Goal: Complete application form

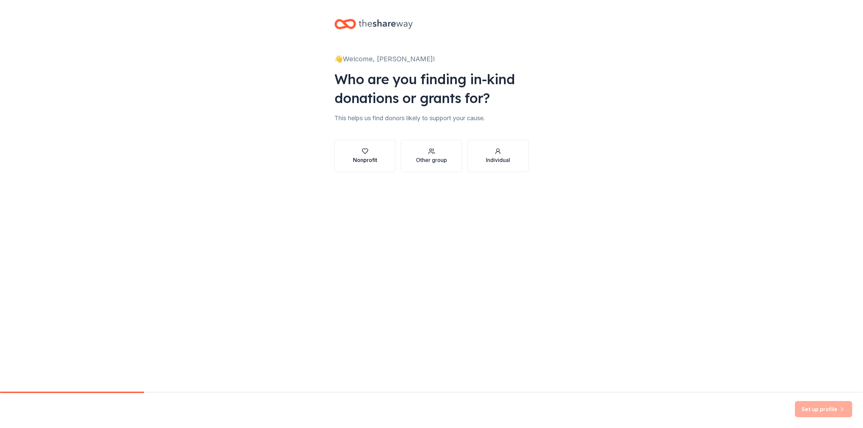
click at [358, 159] on div "Nonprofit" at bounding box center [365, 160] width 24 height 8
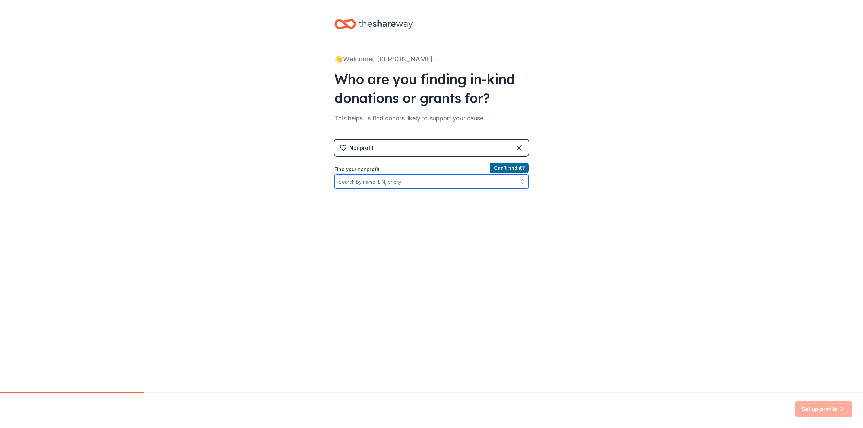
click at [371, 183] on input "Find your nonprofit" at bounding box center [431, 181] width 194 height 13
type input "Holland ISD PTO"
click at [514, 168] on button "Can ' t find it?" at bounding box center [509, 168] width 39 height 11
click at [408, 181] on input "Find your nonprofit" at bounding box center [431, 181] width 194 height 13
click at [523, 183] on icon "button" at bounding box center [522, 181] width 7 height 7
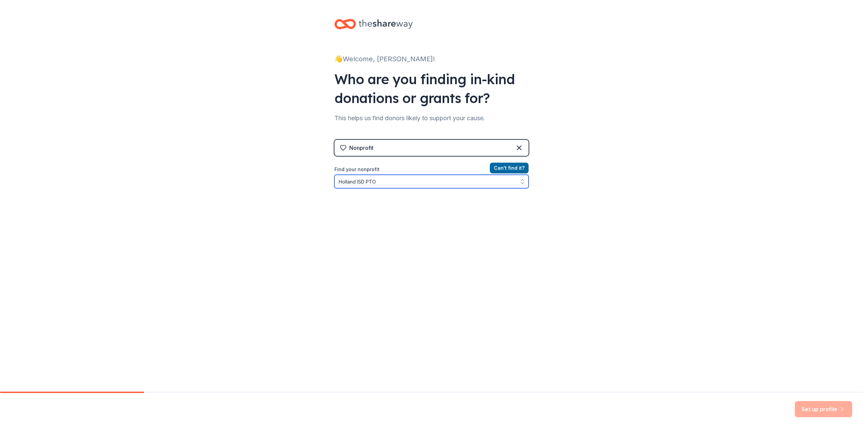
type input "Holland ISD PTO"
click at [522, 179] on icon "button" at bounding box center [522, 181] width 7 height 7
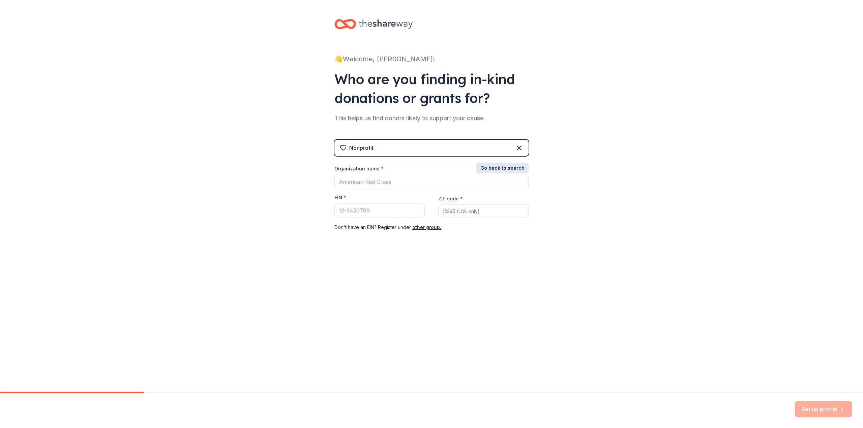
click at [521, 167] on button "Go back to search" at bounding box center [502, 168] width 52 height 11
click at [520, 167] on button "Can ' t find it?" at bounding box center [509, 168] width 39 height 11
click at [381, 177] on input "Organization name *" at bounding box center [431, 182] width 194 height 14
type input "Holland ISD PT"
click at [378, 211] on input "EIN *" at bounding box center [379, 211] width 90 height 14
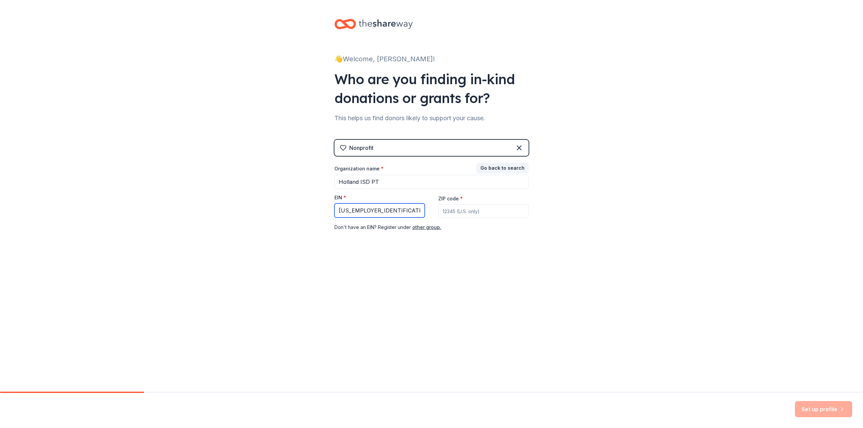
click at [348, 211] on input "32-0047039" at bounding box center [379, 211] width 90 height 14
click at [355, 210] on input "32-0047039" at bounding box center [379, 211] width 90 height 14
click at [372, 210] on input "32-47039" at bounding box center [379, 211] width 90 height 14
type input "32-4703941"
click at [491, 207] on input "ZIP code *" at bounding box center [483, 211] width 90 height 13
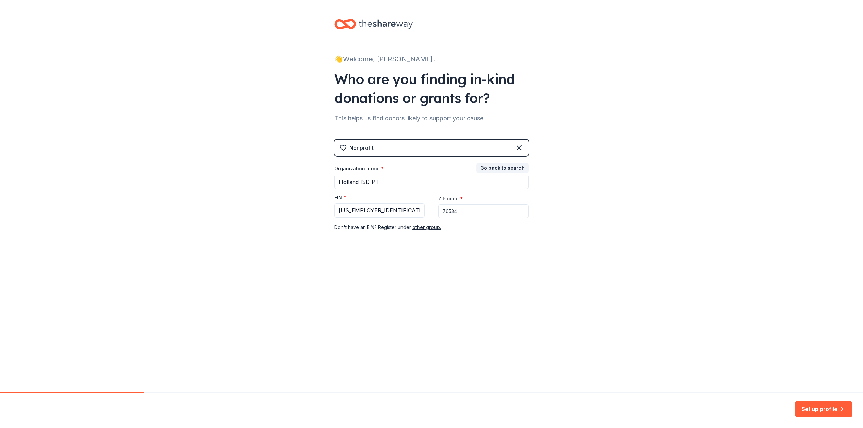
type input "76534"
click at [823, 409] on button "Set up profile" at bounding box center [823, 409] width 57 height 16
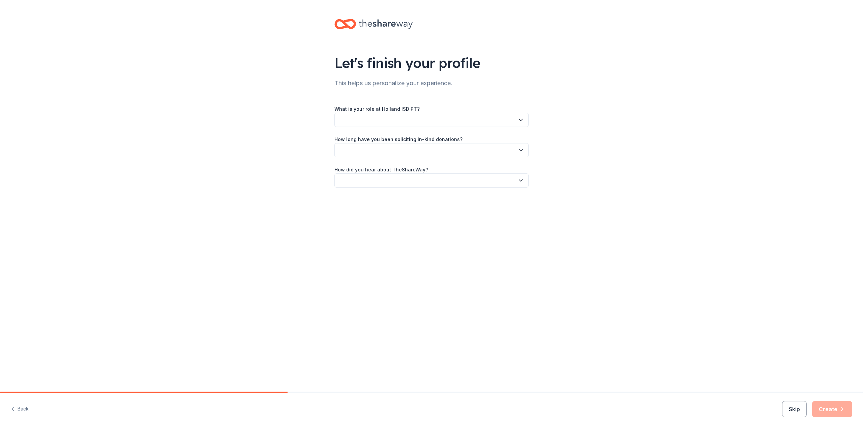
click at [19, 408] on button "Back" at bounding box center [20, 409] width 18 height 14
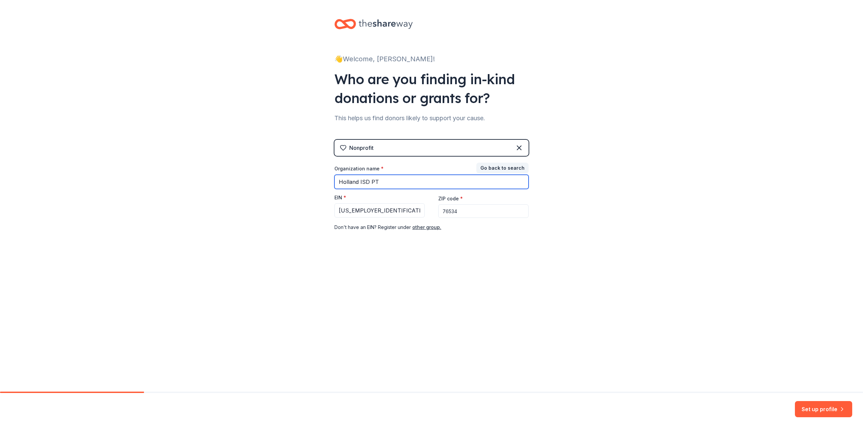
click at [386, 183] on input "Holland ISD PT" at bounding box center [431, 182] width 194 height 14
type input "Holland ISD PTO"
click at [802, 410] on button "Set up profile" at bounding box center [823, 409] width 57 height 16
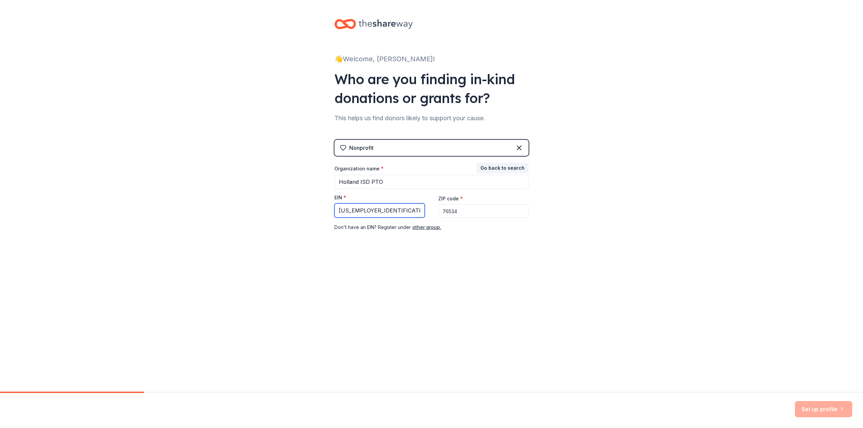
click at [403, 211] on input "32-4703941" at bounding box center [379, 211] width 90 height 14
click at [491, 213] on input "76534" at bounding box center [483, 211] width 90 height 13
click at [823, 416] on div "Set up profile" at bounding box center [823, 409] width 57 height 16
click at [812, 406] on div "Set up profile" at bounding box center [823, 409] width 57 height 16
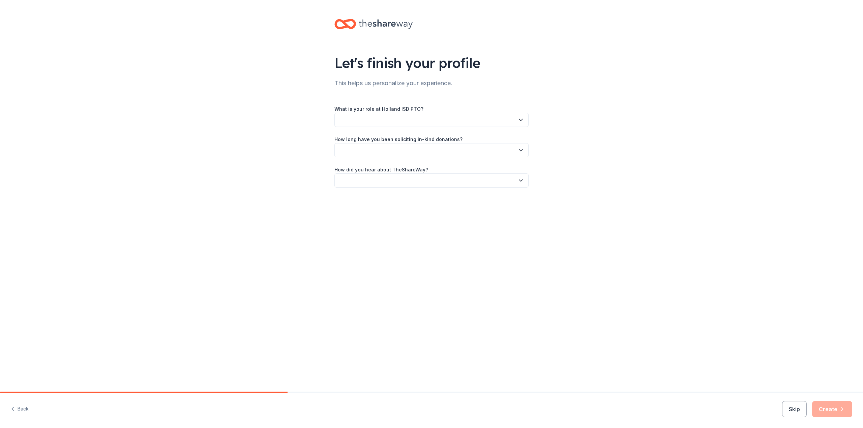
click at [381, 121] on button "button" at bounding box center [431, 120] width 194 height 14
click at [374, 137] on div "Board member" at bounding box center [357, 138] width 33 height 8
click at [370, 123] on span "Board member" at bounding box center [427, 120] width 176 height 8
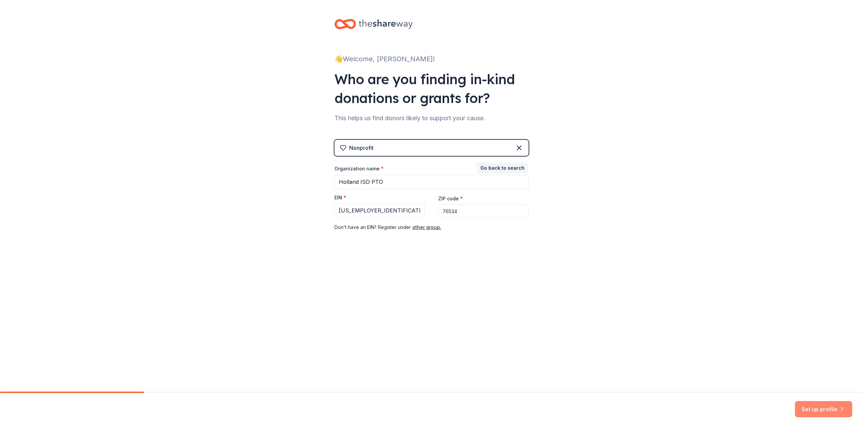
click at [817, 412] on button "Set up profile" at bounding box center [823, 409] width 57 height 16
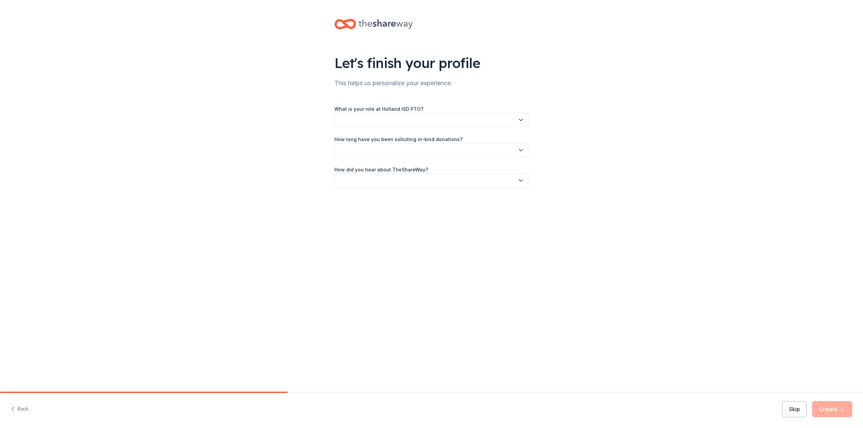
click at [381, 121] on button "button" at bounding box center [431, 120] width 194 height 14
click at [362, 140] on div "Board member" at bounding box center [357, 138] width 33 height 8
click at [360, 149] on button "button" at bounding box center [431, 150] width 194 height 14
click at [359, 169] on div "This is my first time!" at bounding box center [362, 168] width 43 height 8
click at [354, 180] on button "button" at bounding box center [431, 181] width 194 height 14
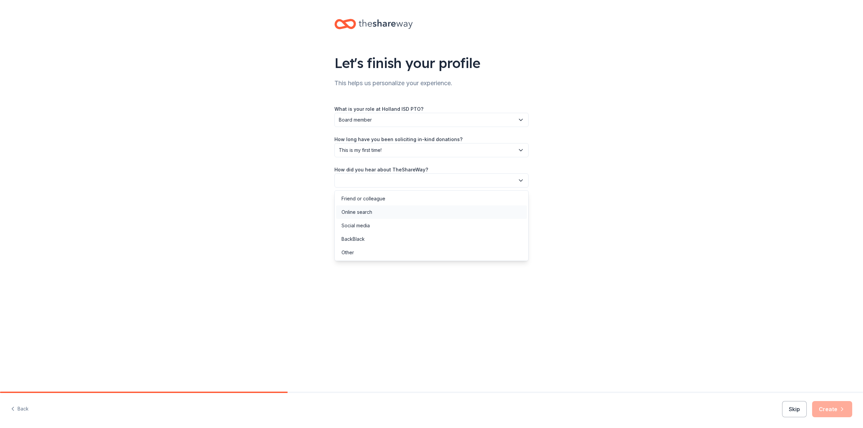
click at [352, 211] on div "Online search" at bounding box center [356, 212] width 31 height 8
click at [833, 410] on button "Create" at bounding box center [832, 409] width 40 height 16
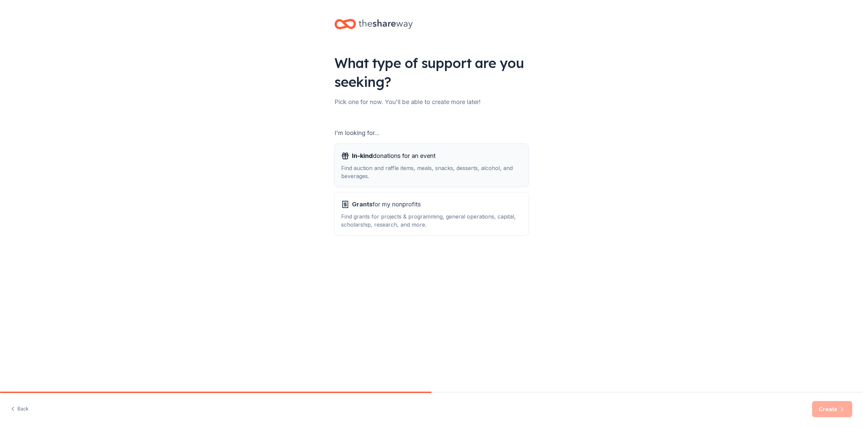
click at [370, 170] on div "Find auction and raffle items, meals, snacks, desserts, alcohol, and beverages." at bounding box center [431, 172] width 181 height 16
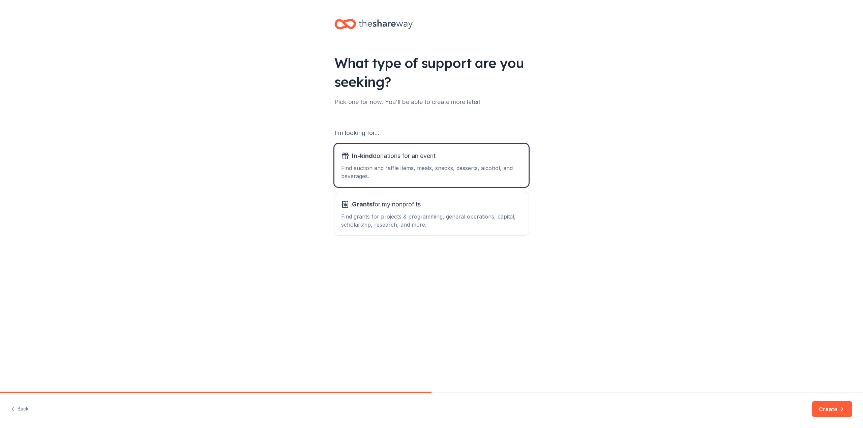
click at [829, 410] on button "Create" at bounding box center [832, 409] width 40 height 16
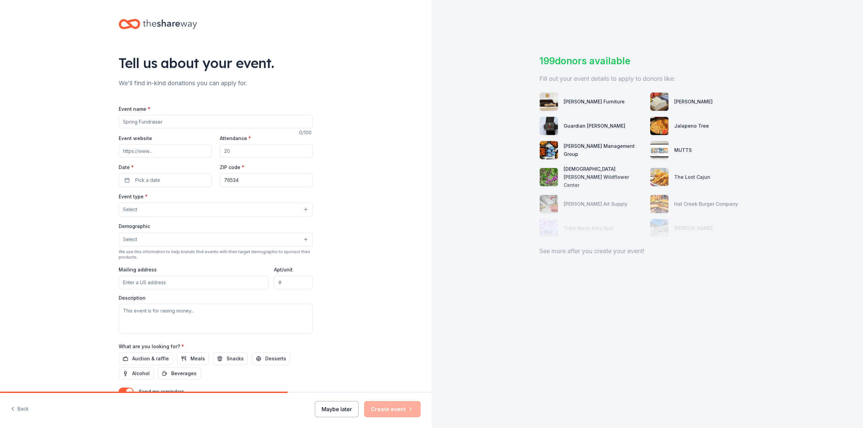
click at [345, 409] on button "Maybe later" at bounding box center [337, 409] width 44 height 16
click at [347, 410] on button "Maybe later" at bounding box center [337, 409] width 44 height 16
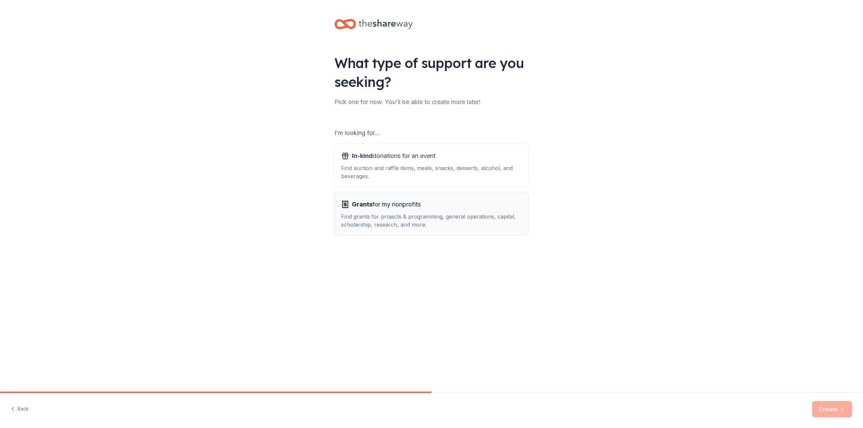
click at [385, 211] on div "Grants for my nonprofits Find grants for projects & programming, general operat…" at bounding box center [431, 214] width 181 height 30
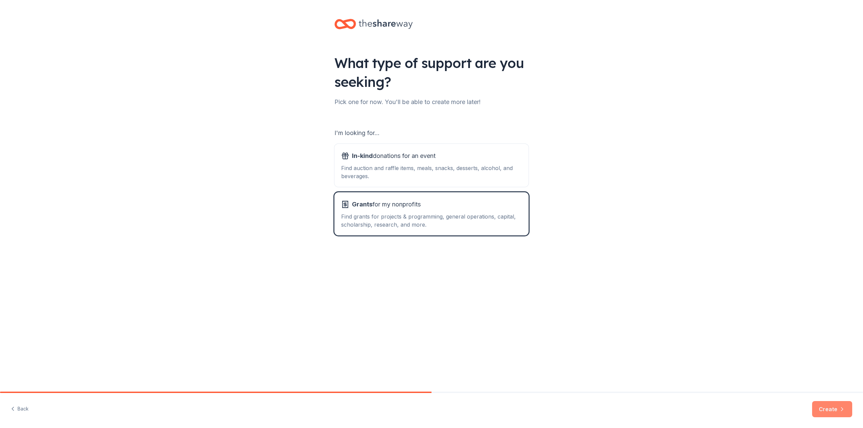
click at [831, 409] on button "Create" at bounding box center [832, 409] width 40 height 16
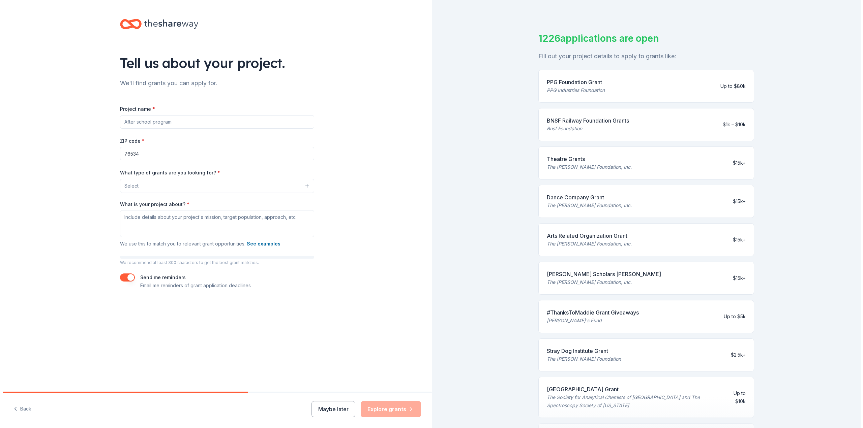
scroll to position [34, 0]
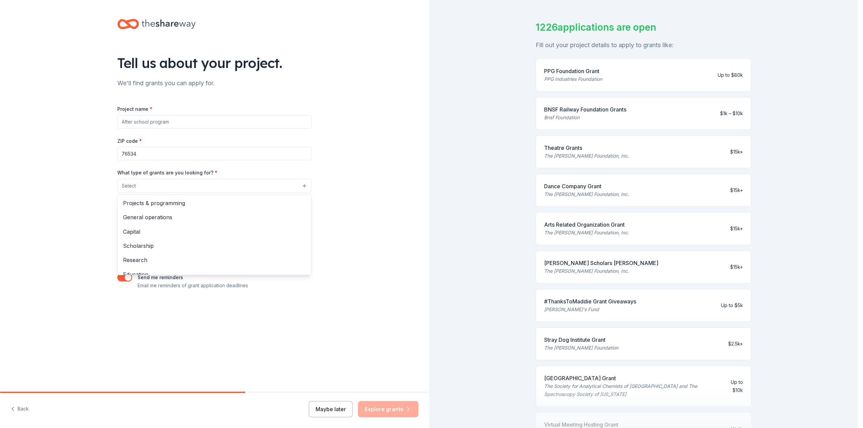
click at [162, 187] on button "Select" at bounding box center [214, 186] width 194 height 14
click at [152, 228] on span "Education" at bounding box center [214, 228] width 183 height 9
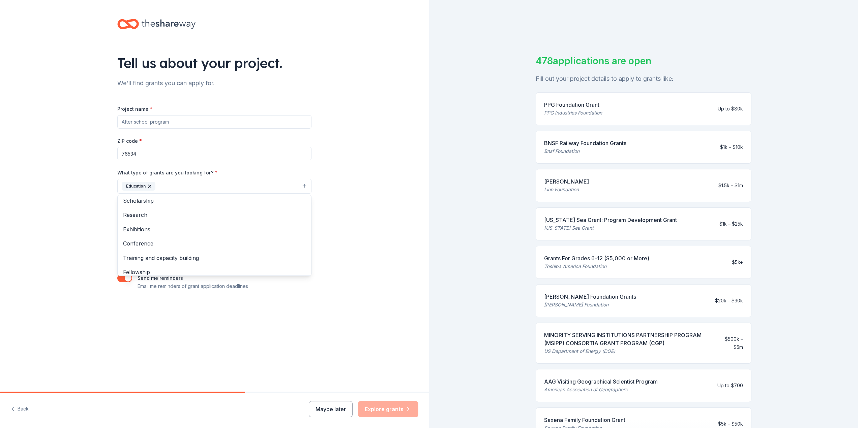
click at [175, 120] on div "Project name * ZIP code * 76534 What type of grants are you looking for? * Educ…" at bounding box center [214, 198] width 194 height 186
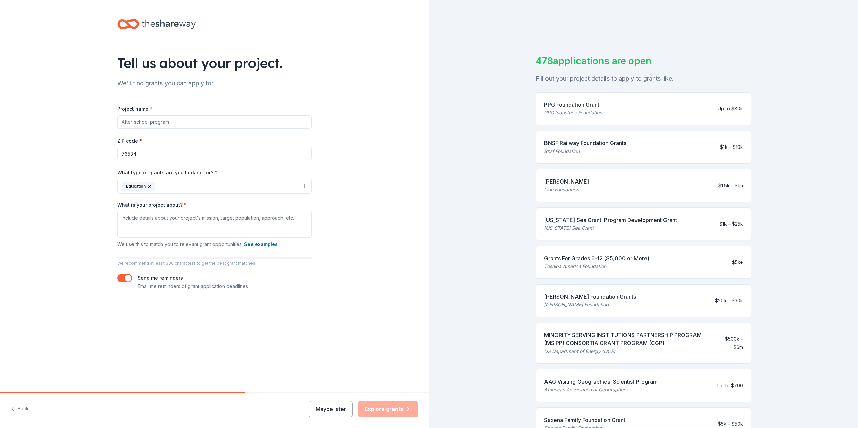
click at [175, 122] on input "Project name *" at bounding box center [214, 121] width 194 height 13
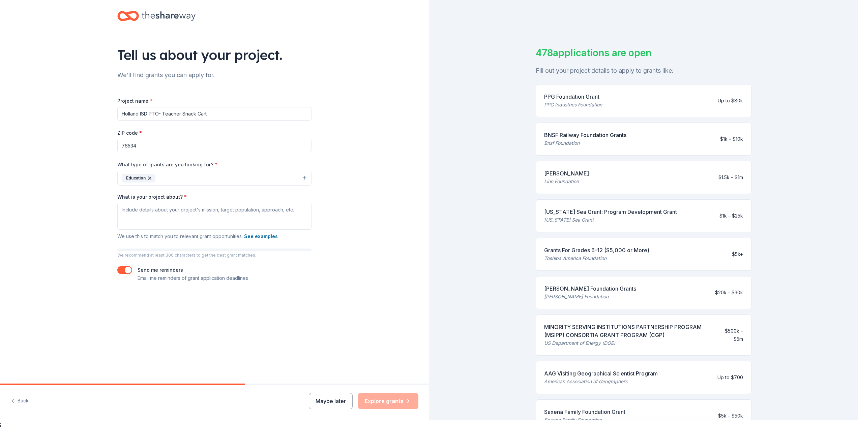
type input "Holland ISD PTO- Teacher Snack Cart"
click at [158, 205] on textarea "What is your project about? *" at bounding box center [214, 216] width 194 height 27
type textarea "We provide snacks to teachers and staff monthly."
click at [126, 267] on button "button" at bounding box center [124, 270] width 15 height 8
click at [400, 400] on button "Explore grants" at bounding box center [388, 401] width 60 height 16
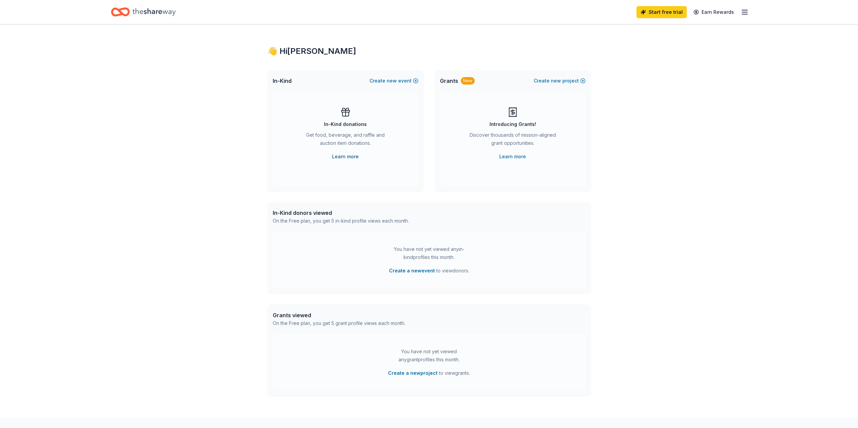
click at [353, 155] on link "Learn more" at bounding box center [345, 157] width 27 height 8
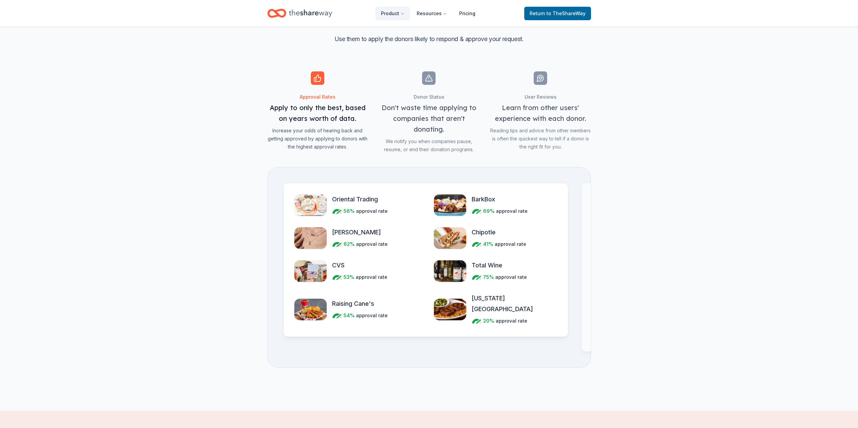
scroll to position [674, 0]
